Goal: Task Accomplishment & Management: Use online tool/utility

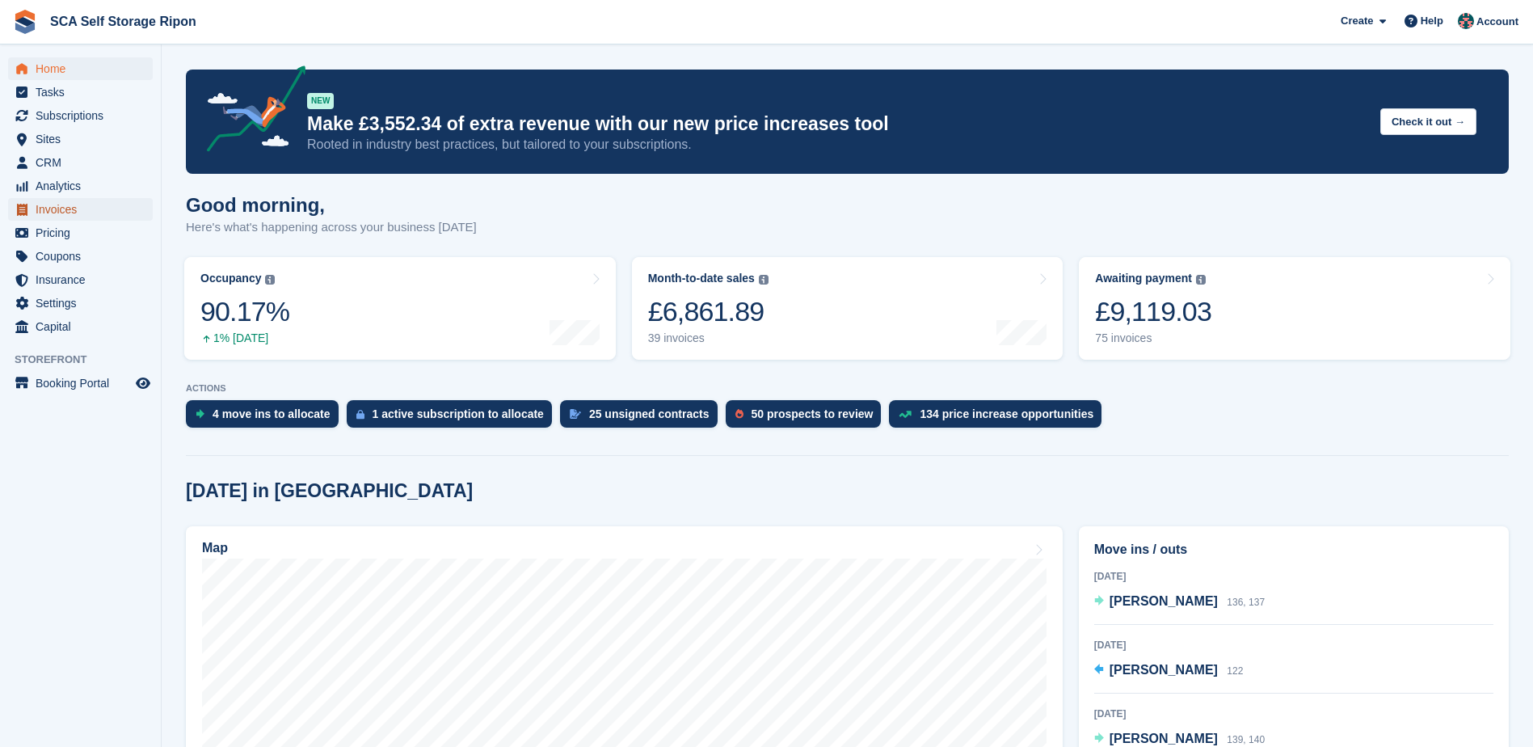
click at [45, 212] on span "Invoices" at bounding box center [84, 209] width 97 height 23
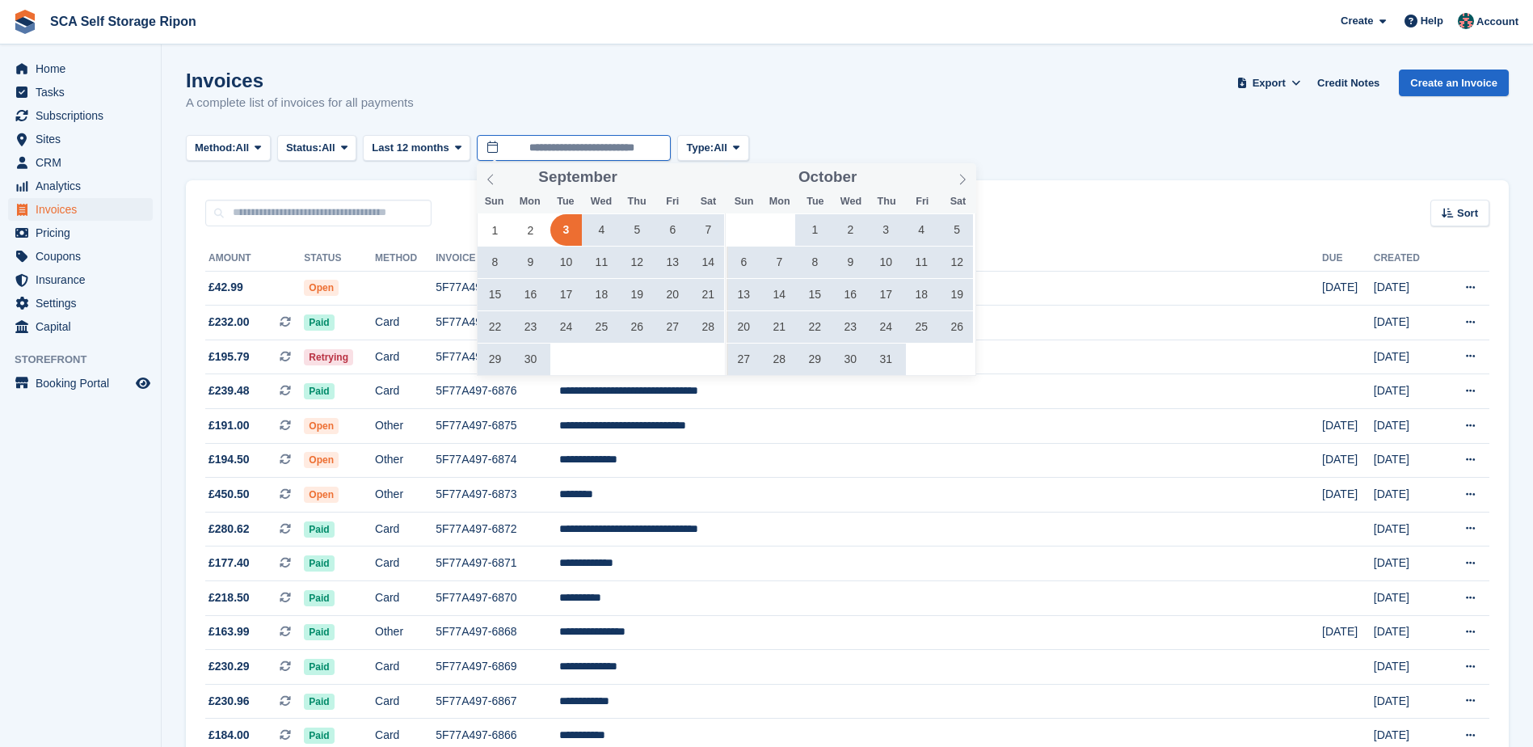
click at [611, 152] on input "**********" at bounding box center [574, 148] width 194 height 27
click at [485, 179] on icon at bounding box center [490, 179] width 11 height 11
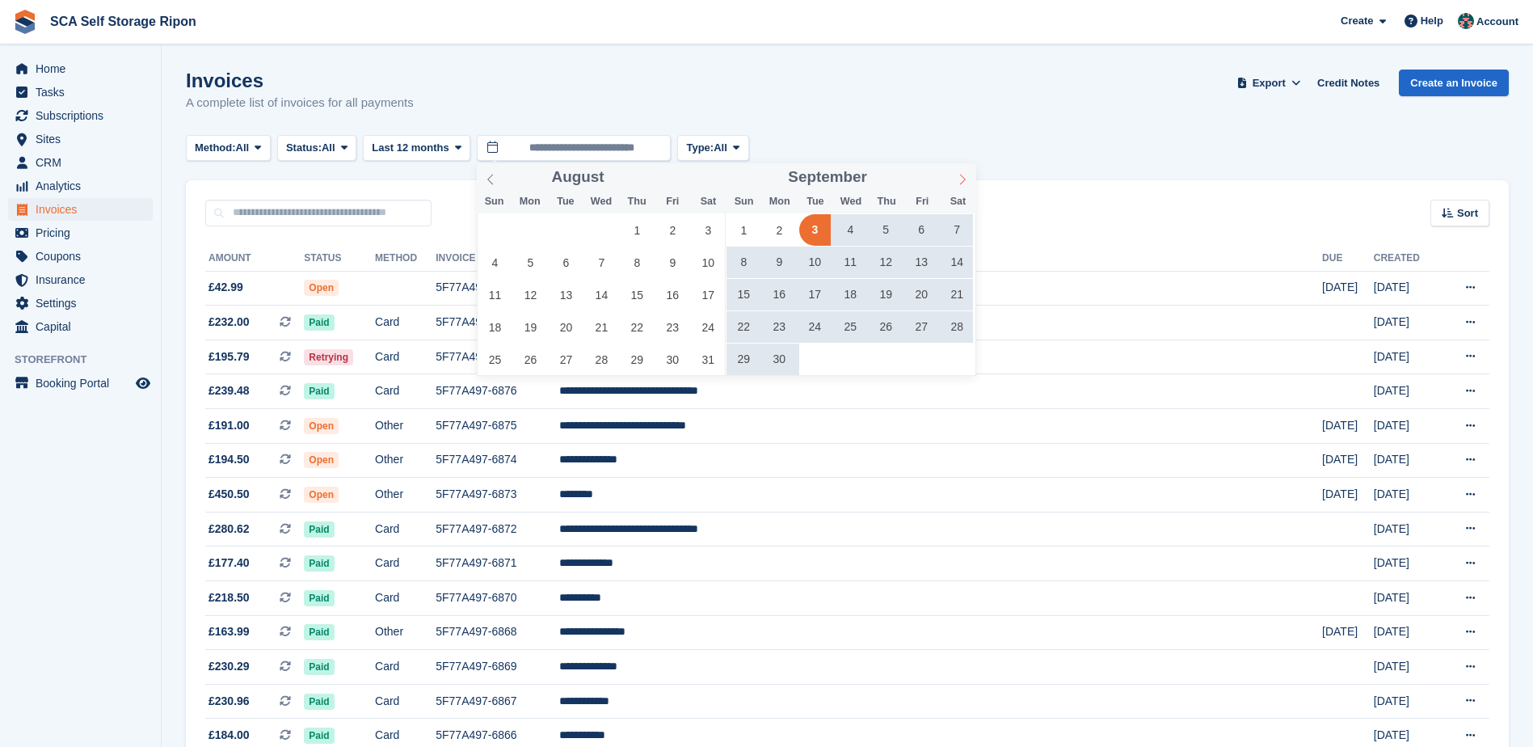
click at [962, 187] on span at bounding box center [962, 176] width 27 height 27
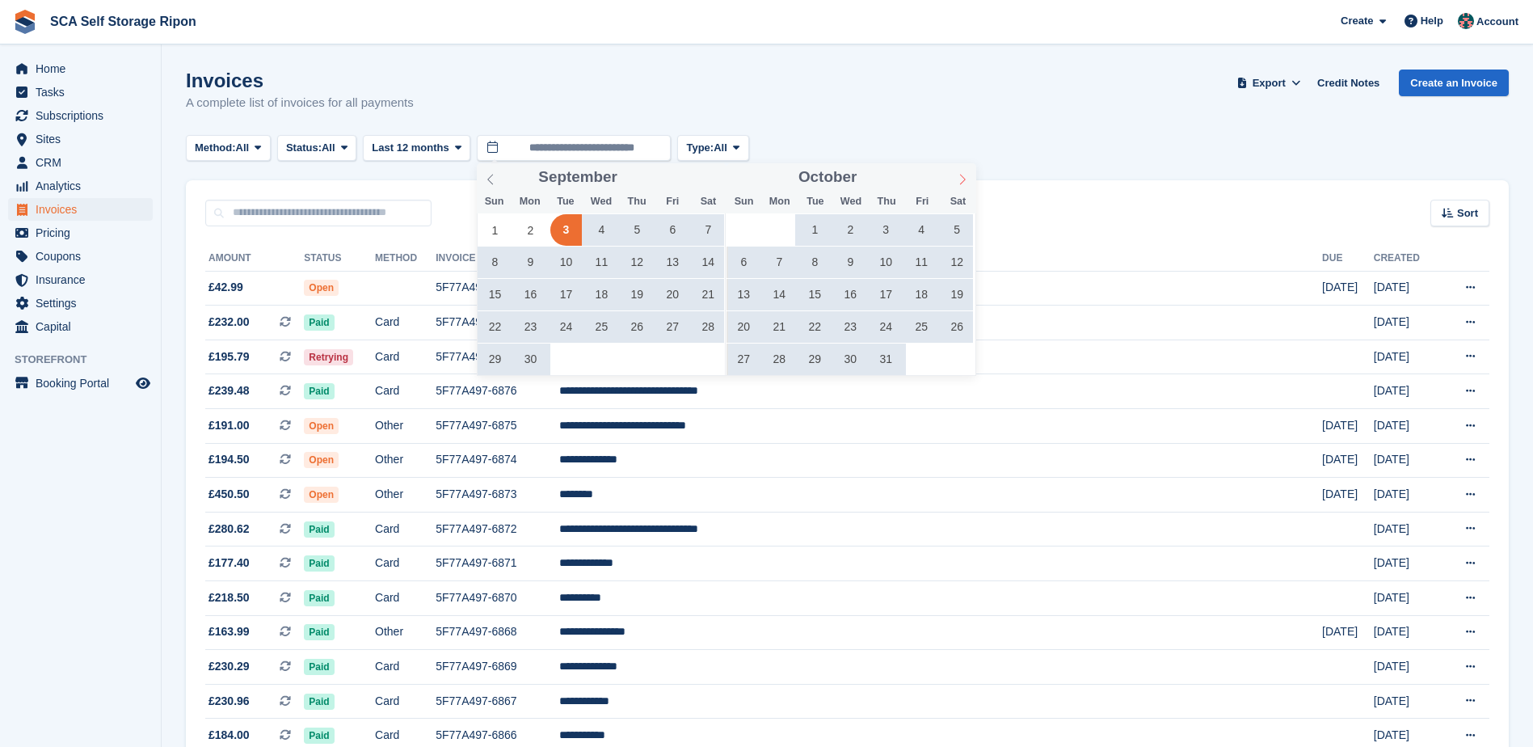
click at [962, 187] on span at bounding box center [962, 176] width 27 height 27
click at [962, 184] on icon at bounding box center [962, 179] width 11 height 11
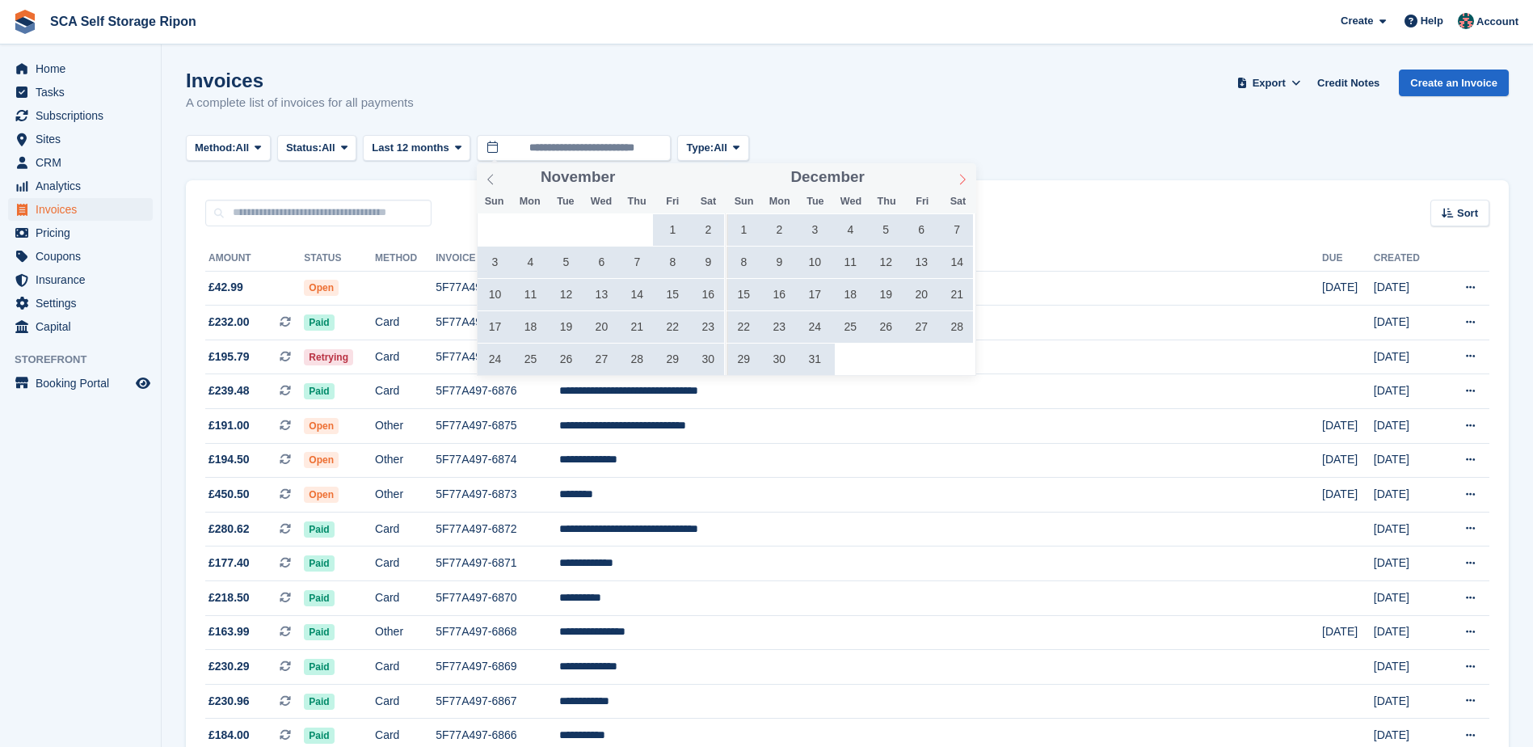
click at [962, 184] on icon at bounding box center [962, 179] width 11 height 11
type input "****"
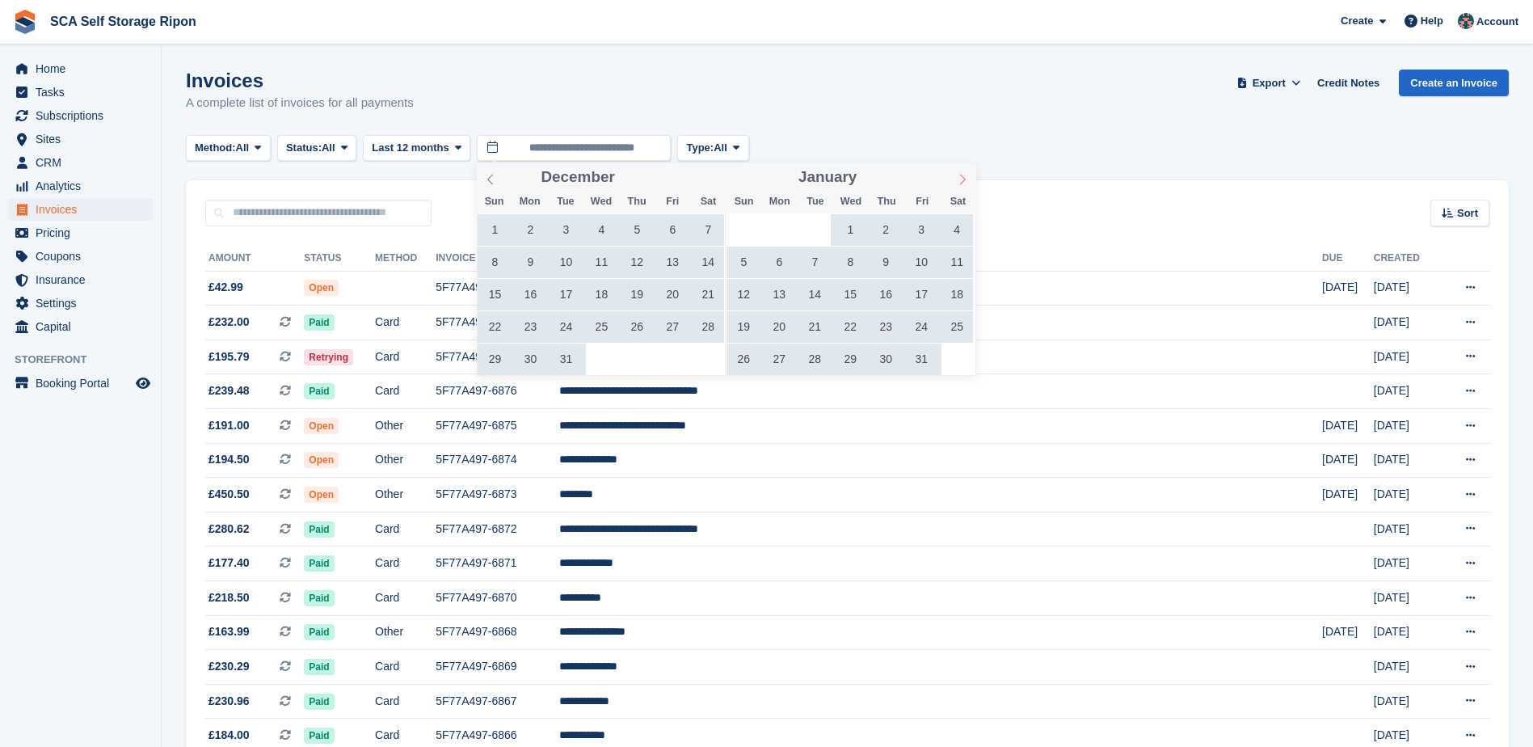
click at [962, 184] on icon at bounding box center [962, 179] width 11 height 11
type input "****"
click at [962, 184] on icon at bounding box center [962, 179] width 11 height 11
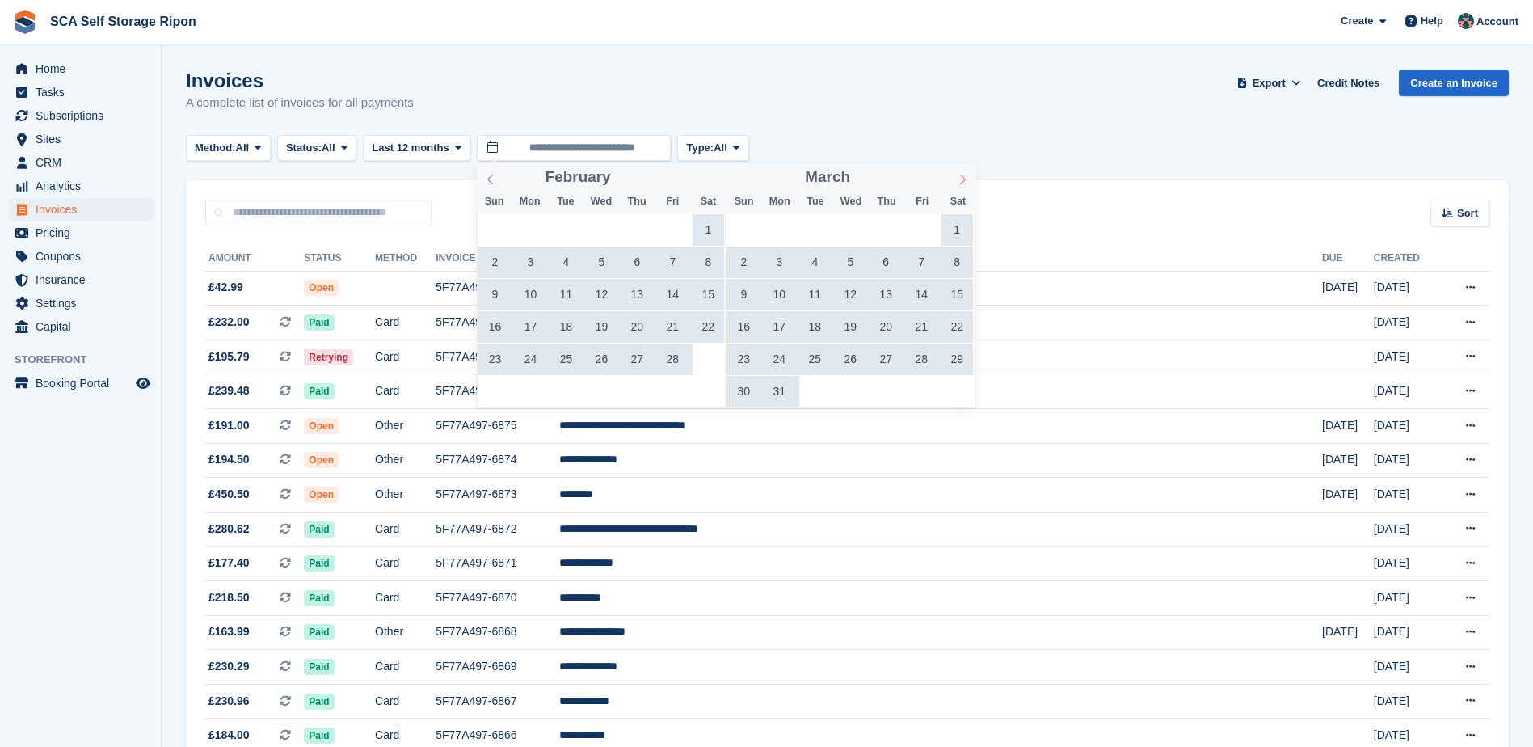
click at [962, 184] on icon at bounding box center [962, 179] width 11 height 11
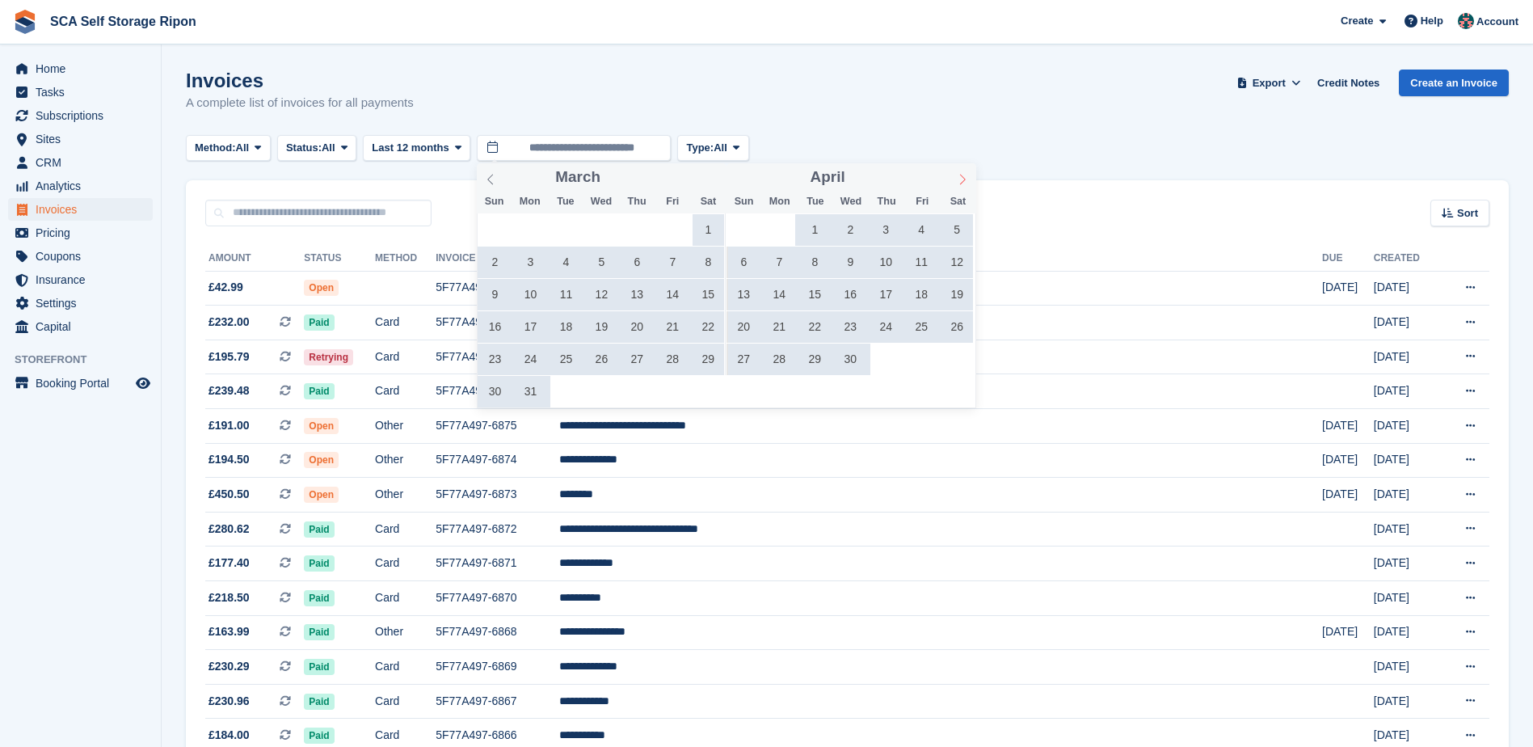
click at [962, 184] on icon at bounding box center [962, 179] width 11 height 11
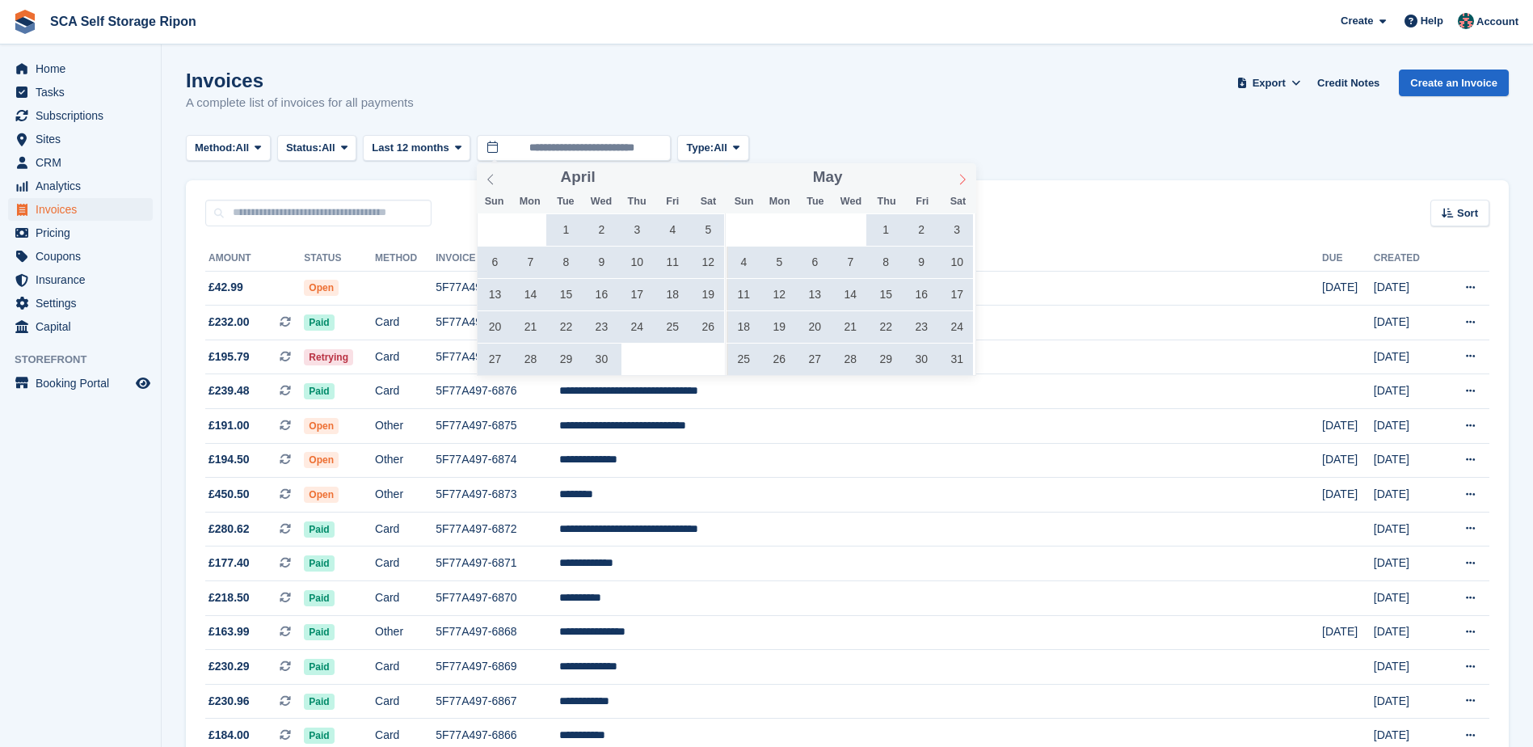
click at [962, 184] on icon at bounding box center [962, 179] width 11 height 11
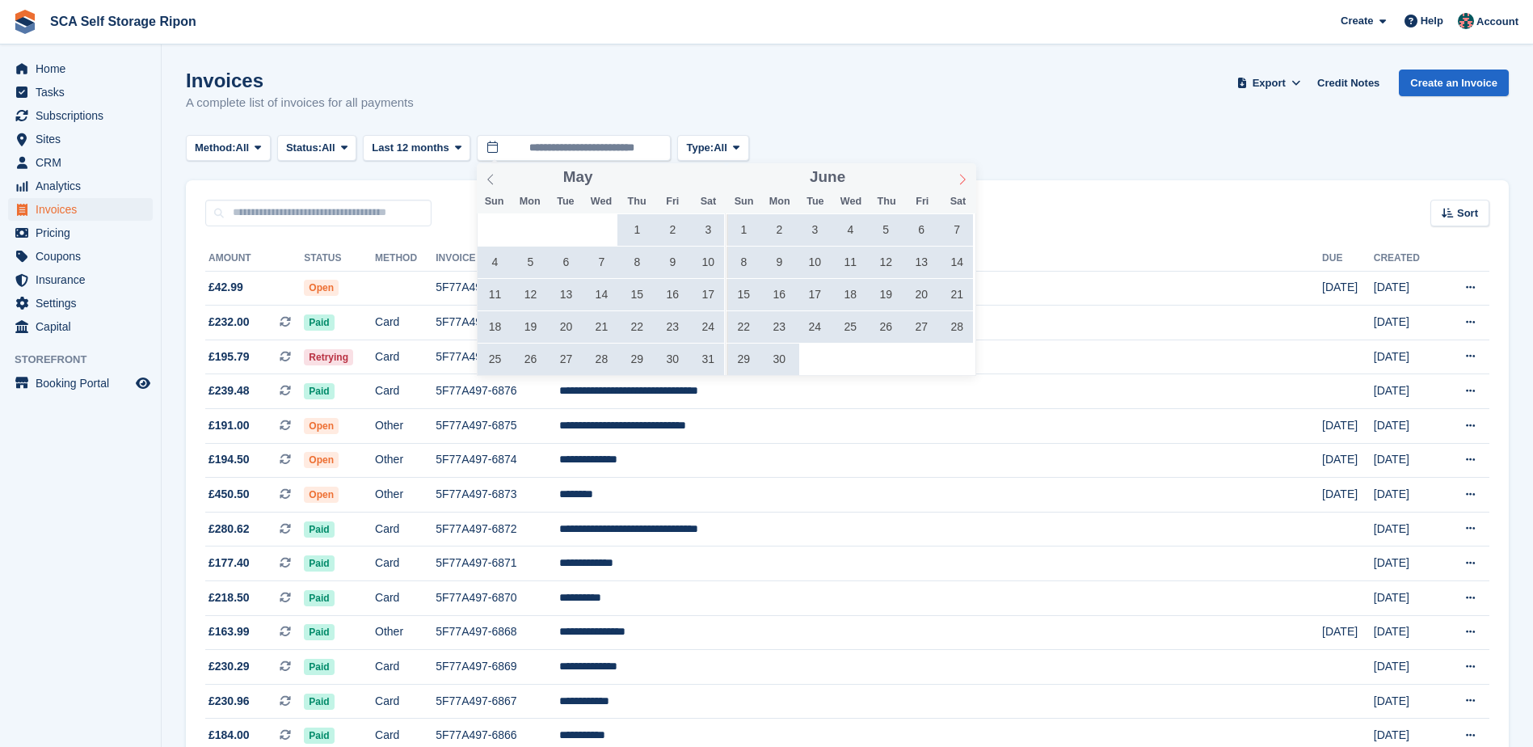
click at [962, 184] on icon at bounding box center [962, 179] width 11 height 11
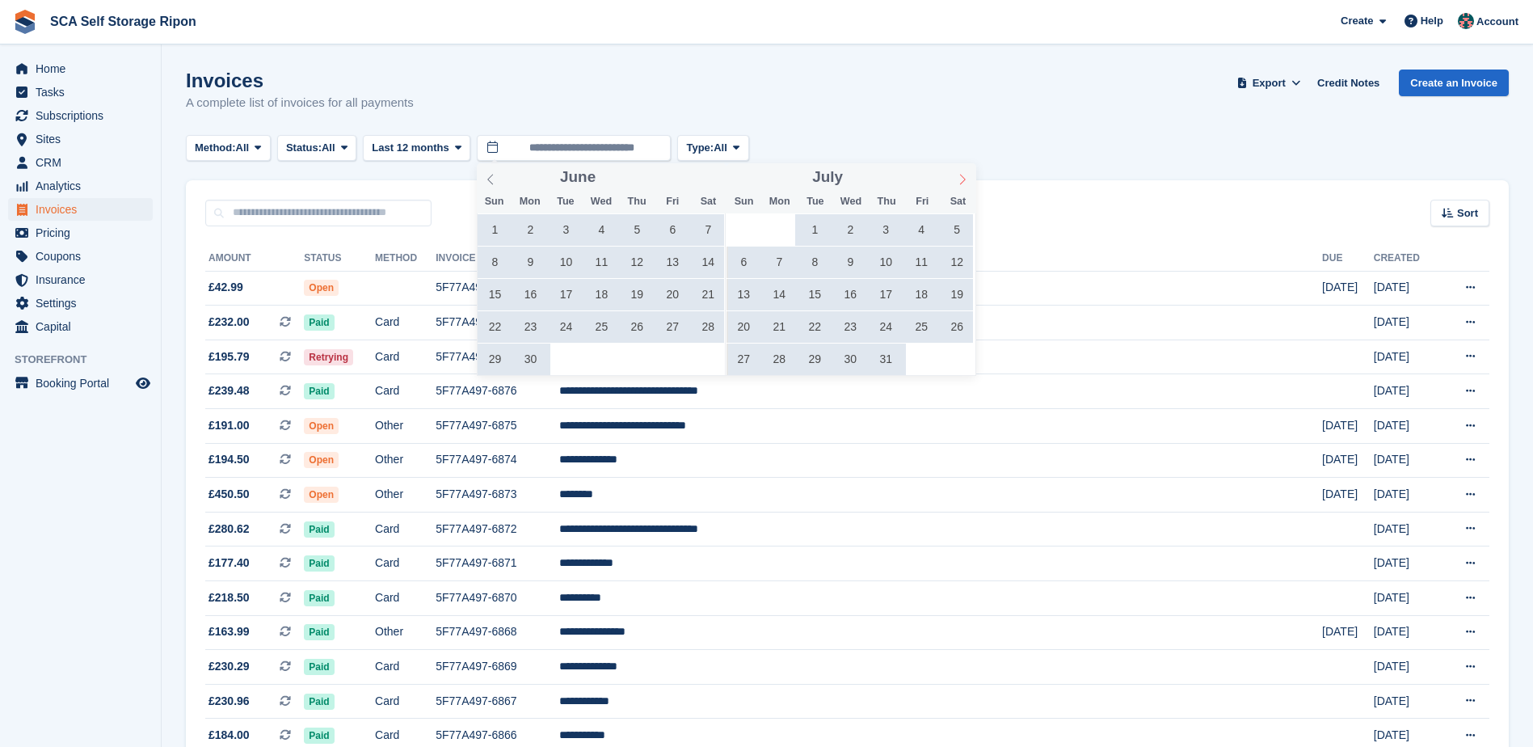
click at [962, 184] on icon at bounding box center [962, 179] width 11 height 11
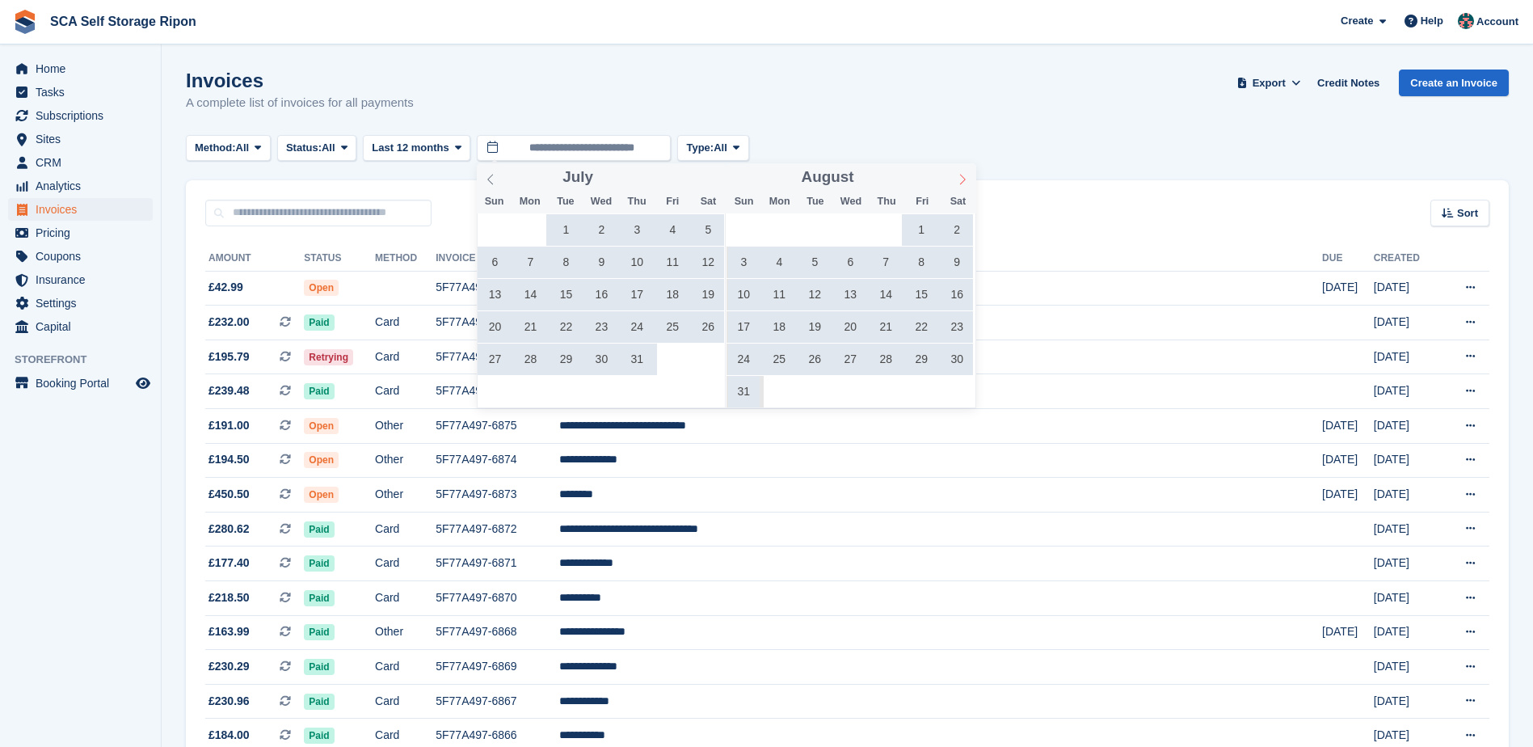
click at [962, 184] on icon at bounding box center [962, 179] width 11 height 11
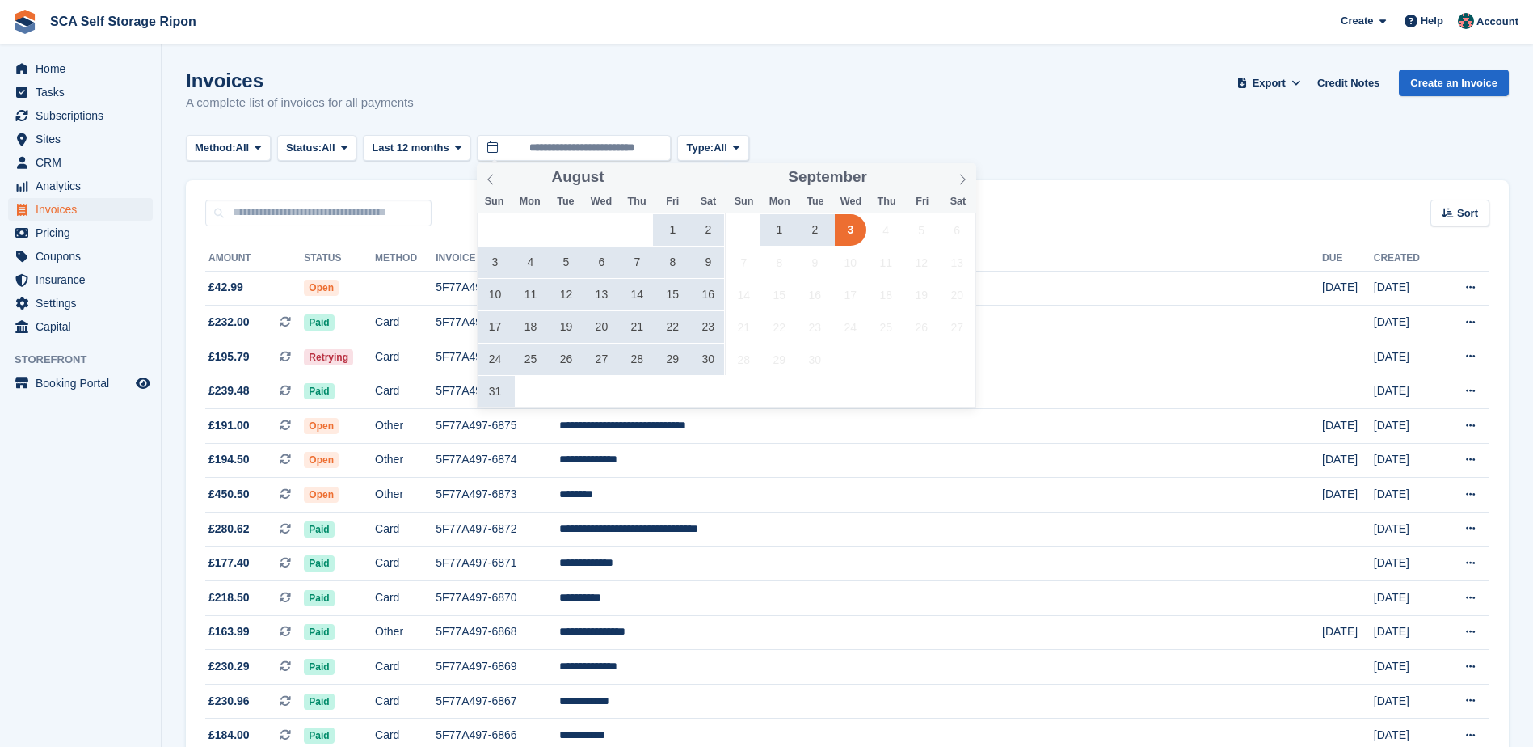
click at [670, 235] on span "1" at bounding box center [673, 230] width 32 height 32
click at [713, 368] on span "30" at bounding box center [708, 359] width 32 height 32
type input "**********"
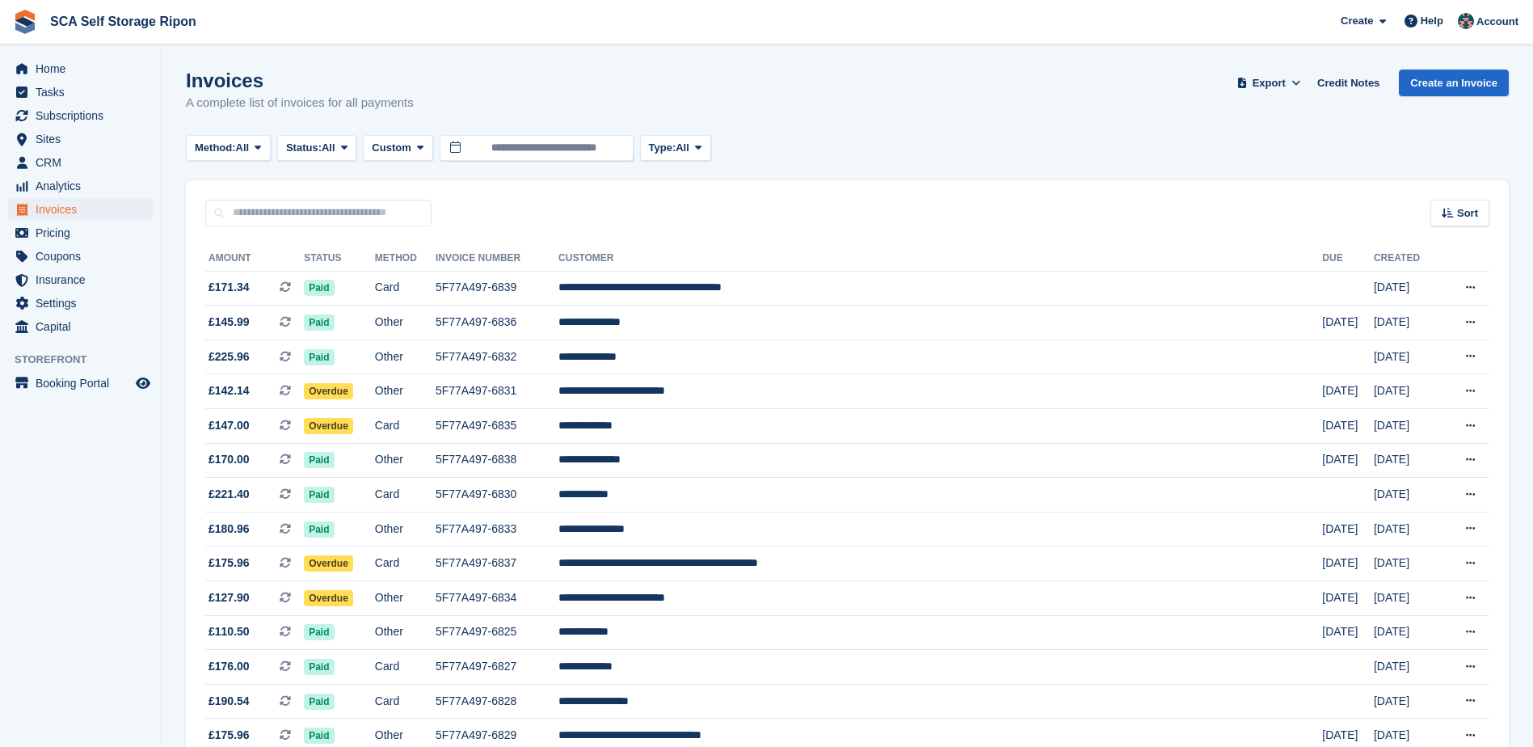
click at [959, 119] on div "Invoices A complete list of invoices for all payments Export Export Invoices Ex…" at bounding box center [847, 100] width 1323 height 62
click at [1286, 85] on span "Export" at bounding box center [1268, 83] width 33 height 16
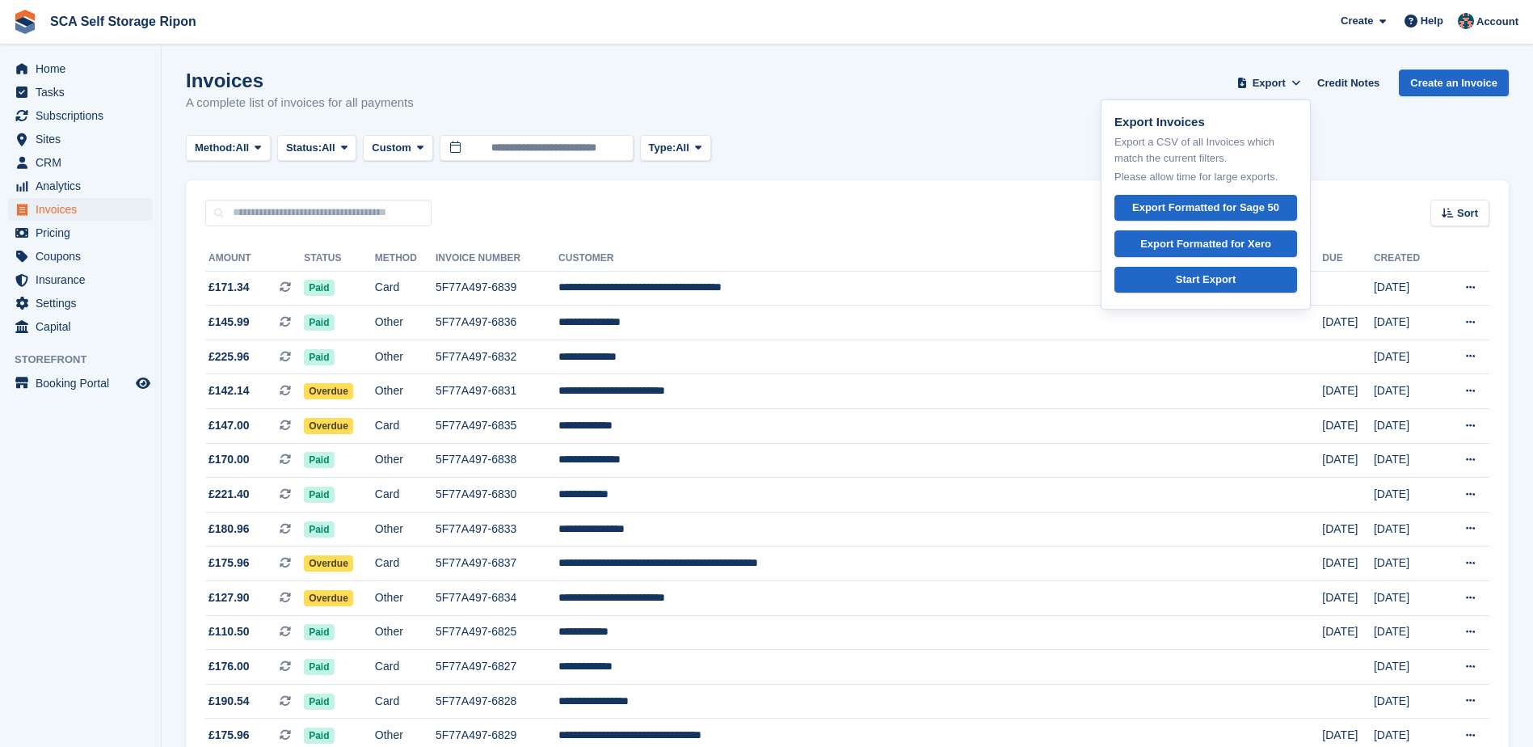
click at [912, 135] on div "Method: All All Bank Transfer Cash Cheque Debit/Credit Card Direct Debit SEPA D…" at bounding box center [847, 148] width 1323 height 27
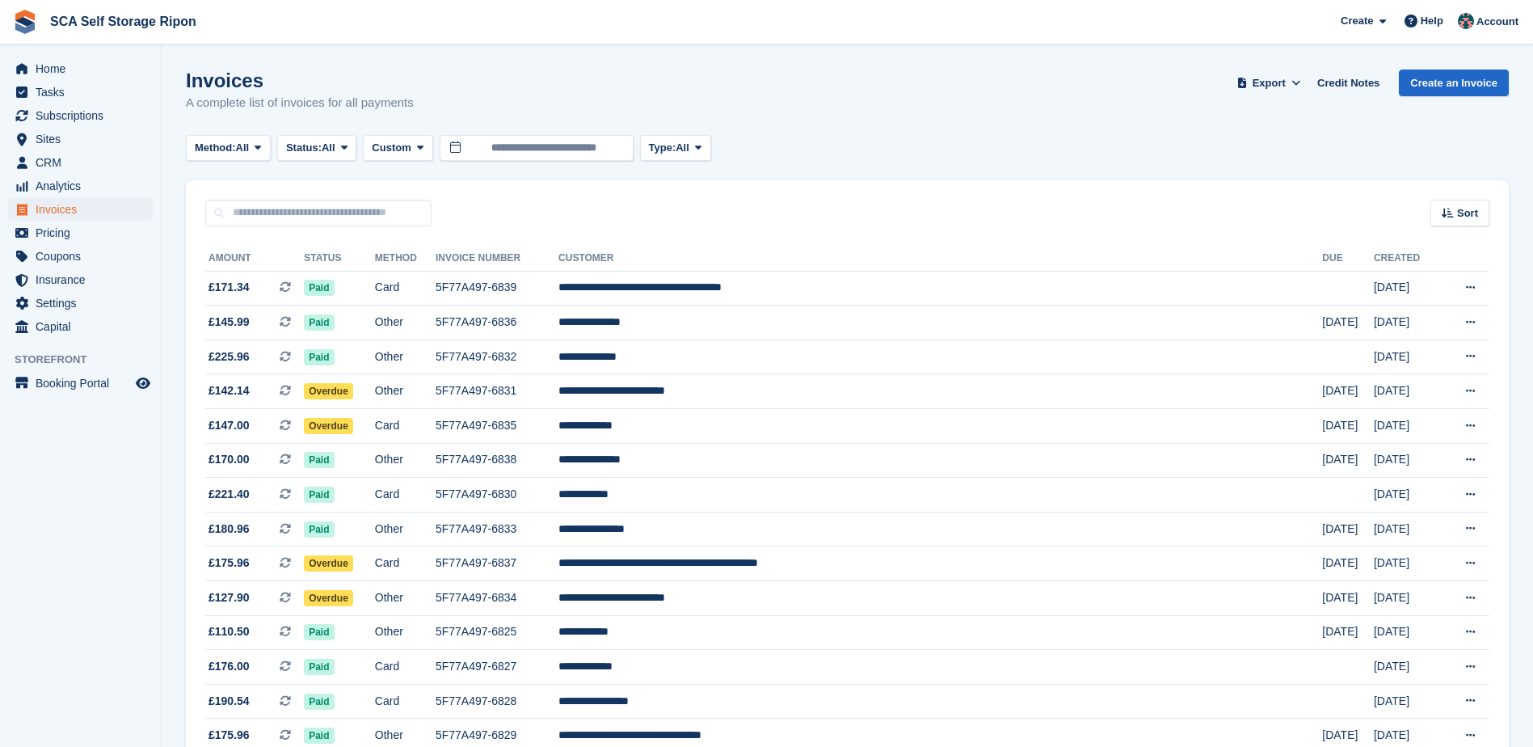
click at [944, 125] on div "Invoices A complete list of invoices for all payments Export Export Invoices Ex…" at bounding box center [847, 100] width 1323 height 62
click at [1269, 77] on span "Export" at bounding box center [1268, 83] width 33 height 16
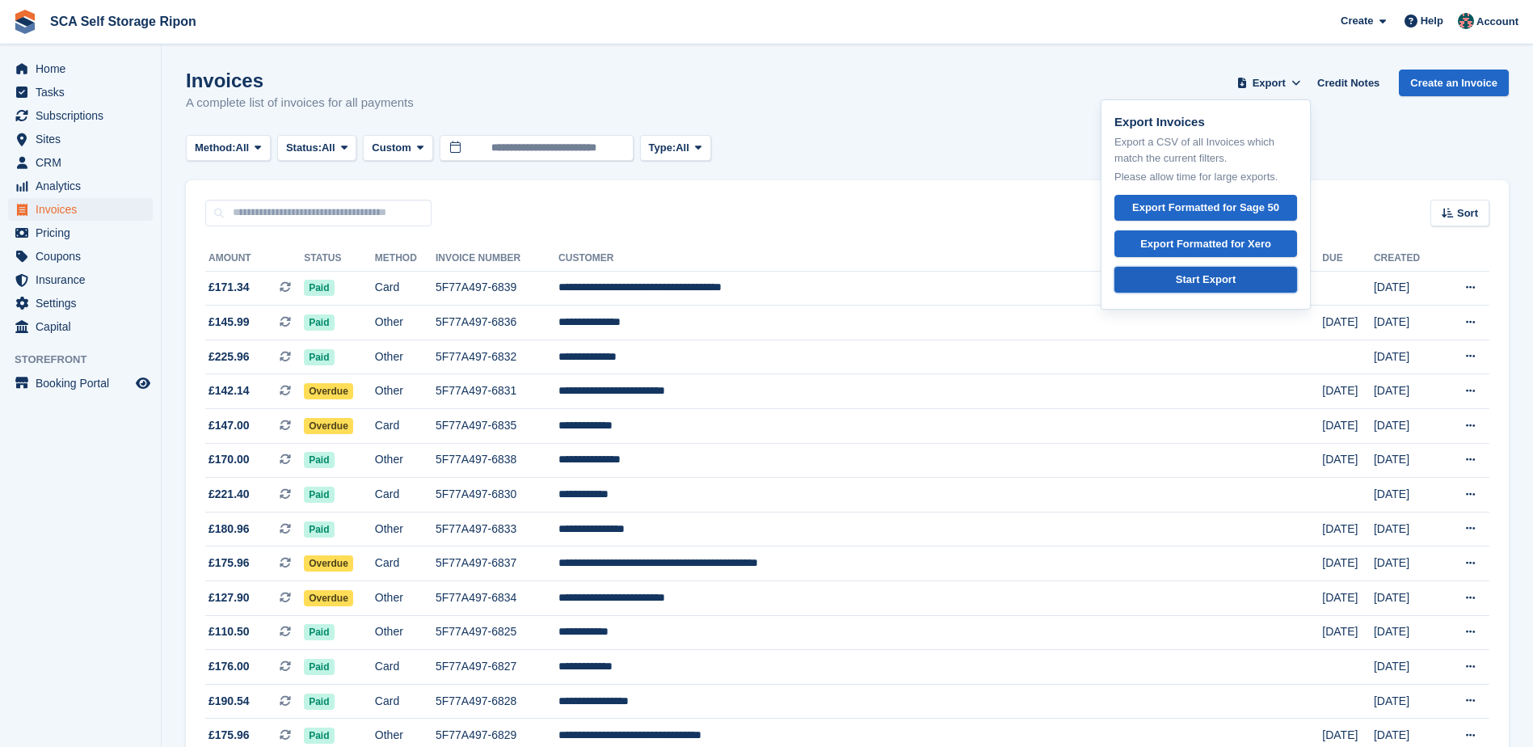
click at [1204, 278] on div "Start Export" at bounding box center [1206, 279] width 60 height 16
click at [1050, 147] on div "Method: All All Bank Transfer Cash Cheque Debit/Credit Card Direct Debit SEPA D…" at bounding box center [847, 148] width 1323 height 27
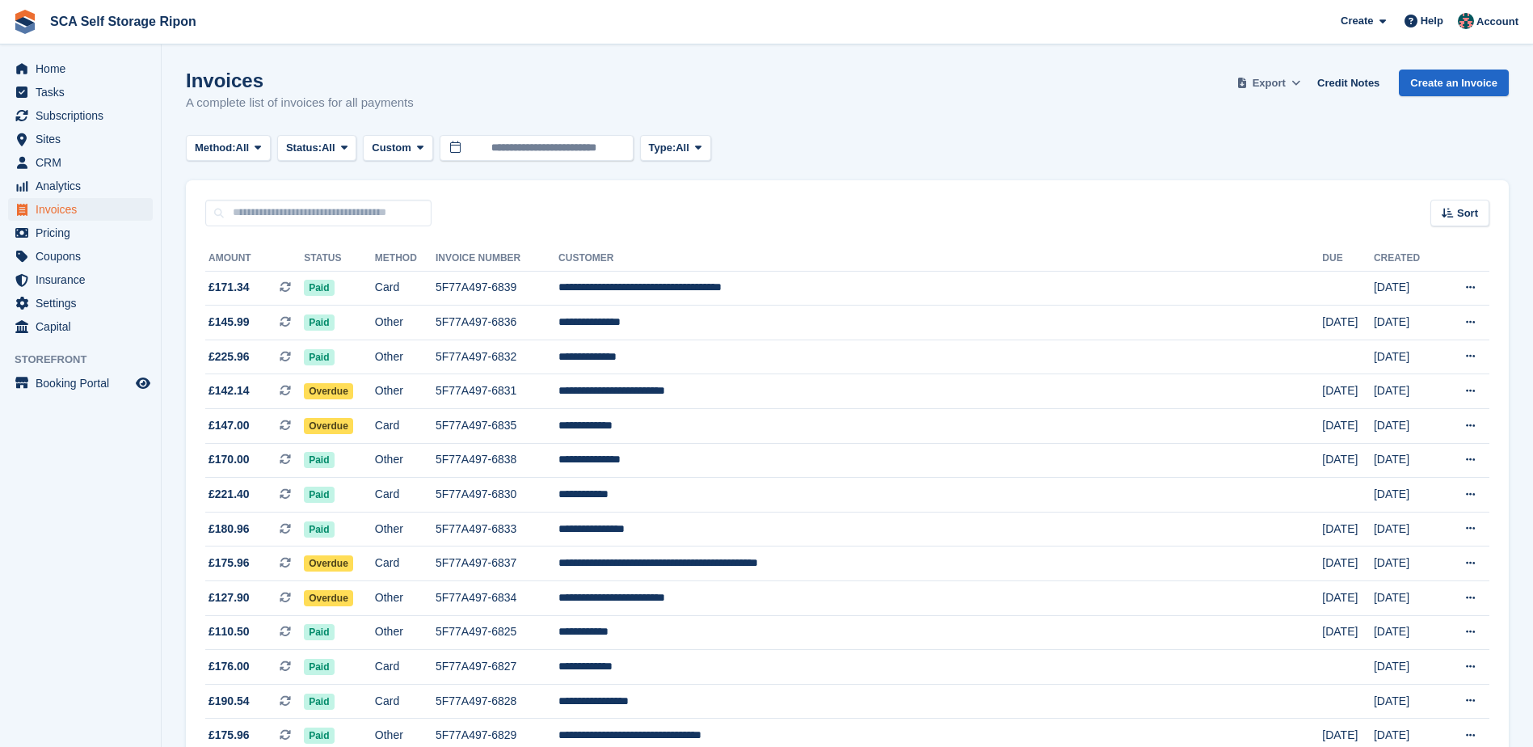
click at [1299, 95] on button "Export" at bounding box center [1268, 82] width 71 height 27
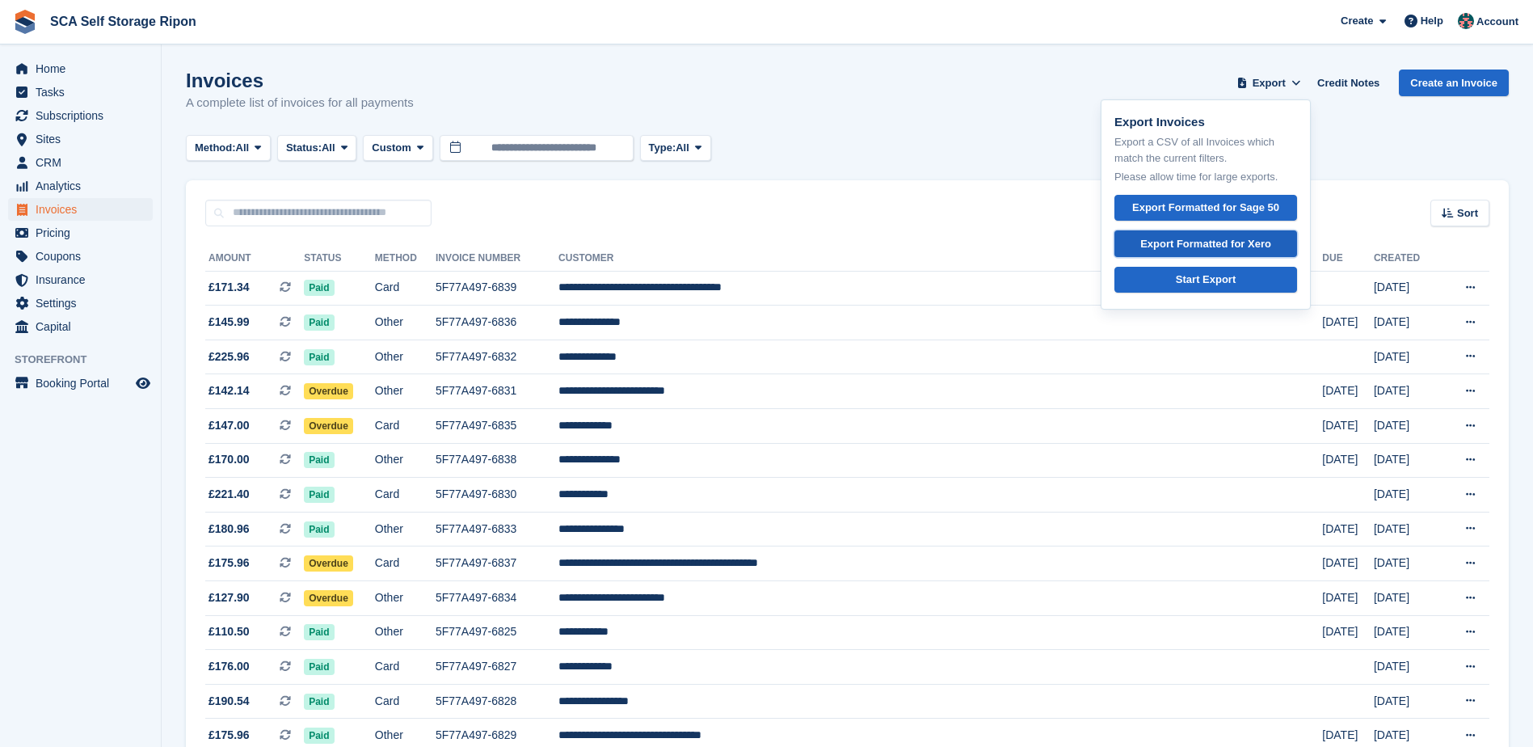
click at [1239, 241] on div "Export Formatted for Xero" at bounding box center [1205, 244] width 131 height 16
